Goal: Navigation & Orientation: Find specific page/section

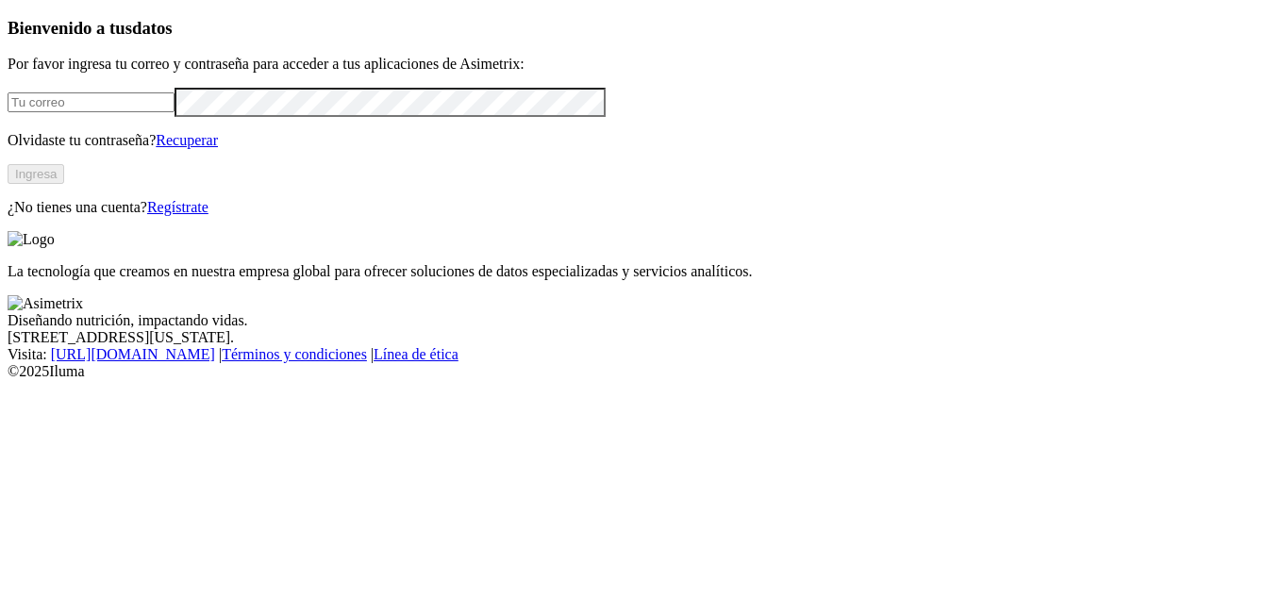
type input "jairo.trujillo@kikes.com.co"
click at [64, 184] on button "Ingresa" at bounding box center [36, 174] width 57 height 20
